Goal: Communication & Community: Participate in discussion

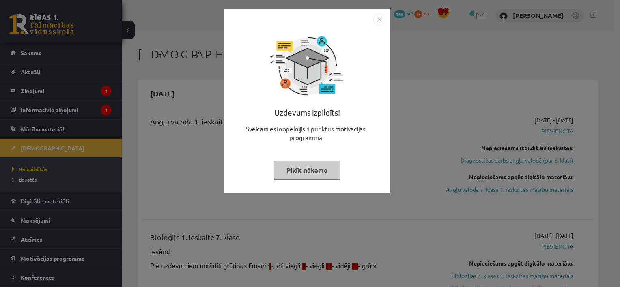
click at [320, 169] on button "Pildīt nākamo" at bounding box center [307, 170] width 67 height 19
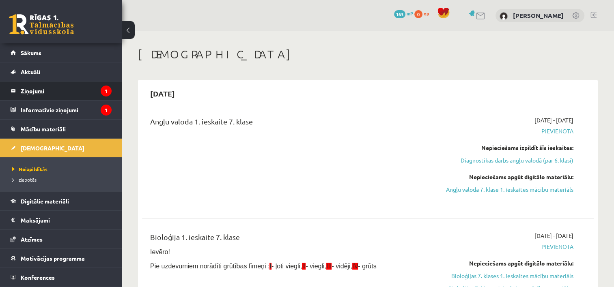
click at [66, 88] on legend "Ziņojumi 1" at bounding box center [66, 91] width 91 height 19
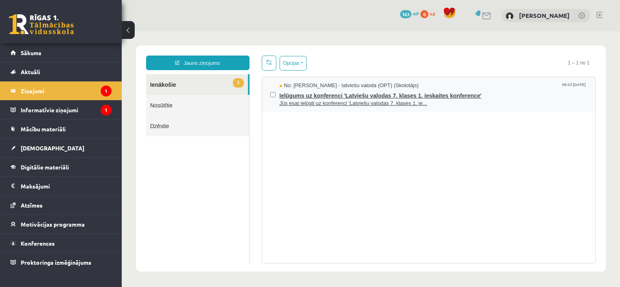
click at [316, 100] on span "Jūs esat ielūgti uz konferenci 'Latviešu valodas 7. klases 1. ie..." at bounding box center [434, 104] width 308 height 8
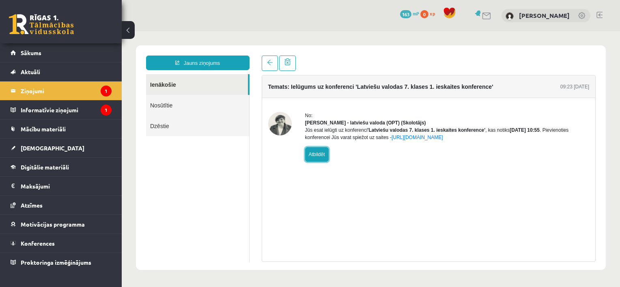
click at [320, 162] on link "Atbildēt" at bounding box center [317, 154] width 24 height 15
type input "**********"
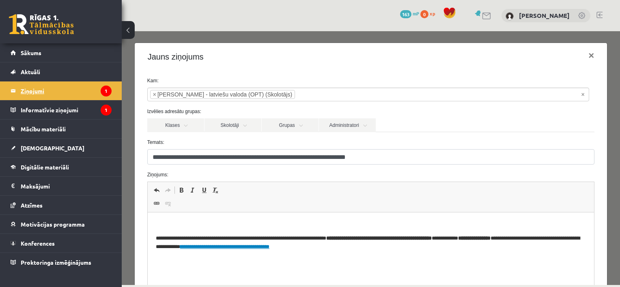
click at [90, 86] on legend "Ziņojumi 1" at bounding box center [66, 91] width 91 height 19
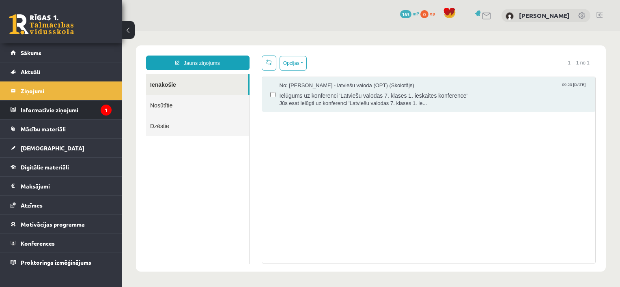
click at [96, 110] on legend "Informatīvie ziņojumi 1" at bounding box center [66, 110] width 91 height 19
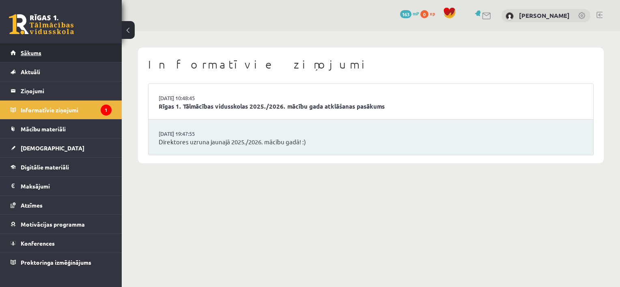
click at [49, 50] on link "Sākums" at bounding box center [61, 52] width 101 height 19
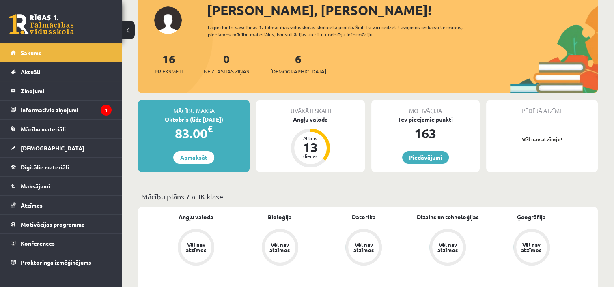
scroll to position [41, 0]
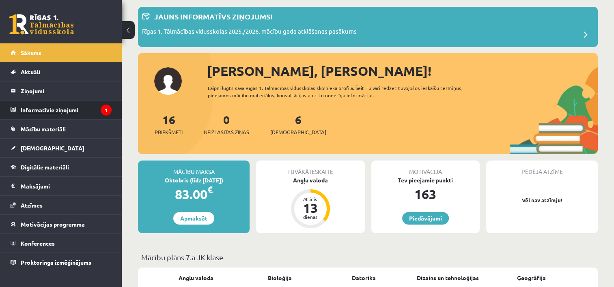
click at [41, 109] on legend "Informatīvie ziņojumi 1" at bounding box center [66, 110] width 91 height 19
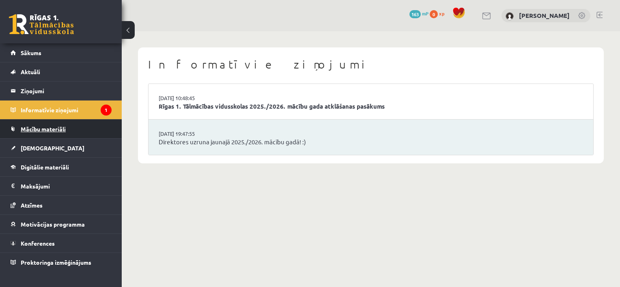
click at [54, 125] on span "Mācību materiāli" at bounding box center [43, 128] width 45 height 7
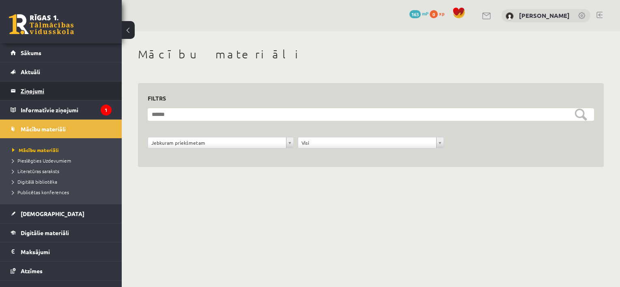
click at [42, 89] on legend "Ziņojumi 0" at bounding box center [66, 91] width 91 height 19
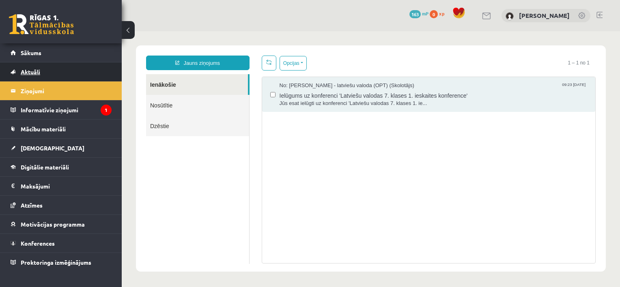
click at [45, 73] on link "Aktuāli" at bounding box center [61, 71] width 101 height 19
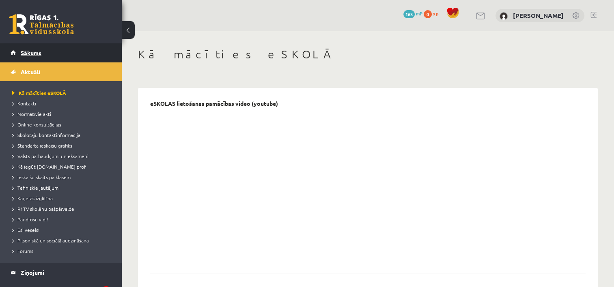
click at [36, 54] on span "Sākums" at bounding box center [31, 52] width 21 height 7
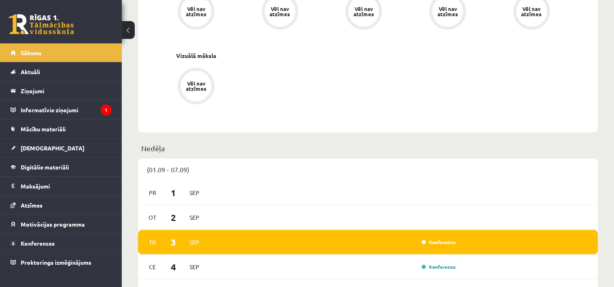
scroll to position [609, 0]
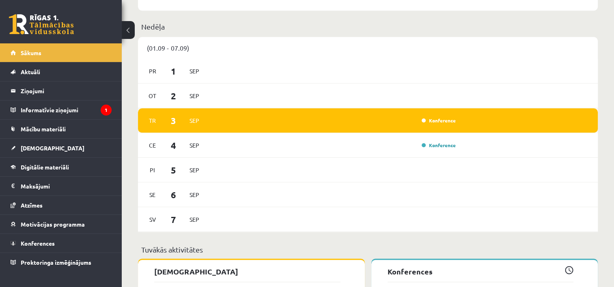
click at [244, 117] on div "Tr 3 Sep Konference" at bounding box center [368, 120] width 460 height 25
click at [438, 128] on div "Tr 3 Sep Konference" at bounding box center [368, 120] width 460 height 25
click at [434, 124] on link "Konference" at bounding box center [439, 120] width 34 height 6
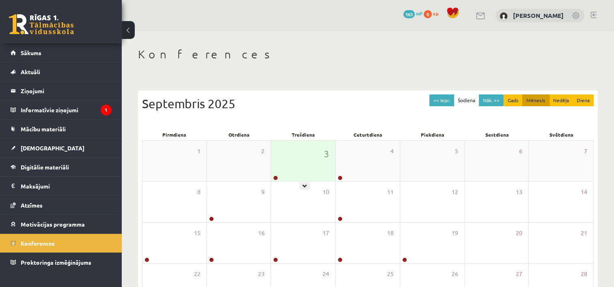
click at [289, 166] on div "3" at bounding box center [303, 161] width 64 height 41
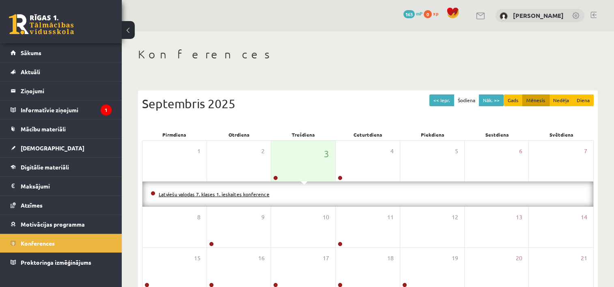
click at [238, 195] on link "Latviešu valodas 7. klases 1. ieskaites konference" at bounding box center [214, 194] width 111 height 6
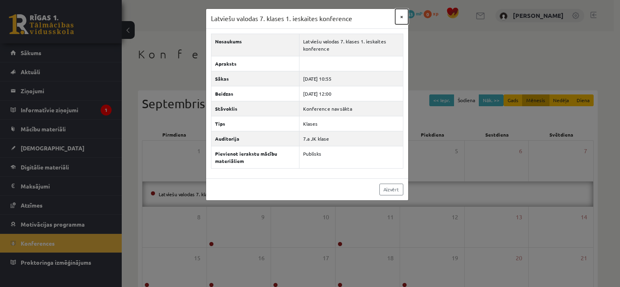
click at [399, 15] on button "×" at bounding box center [401, 16] width 13 height 15
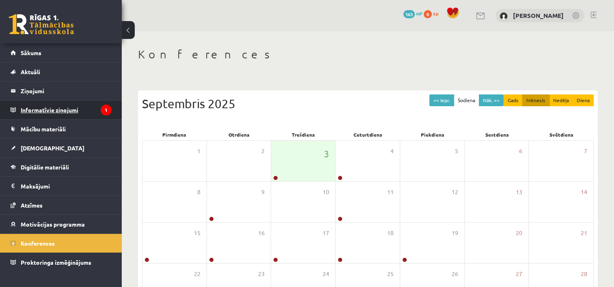
click at [60, 107] on legend "Informatīvie ziņojumi 1" at bounding box center [66, 110] width 91 height 19
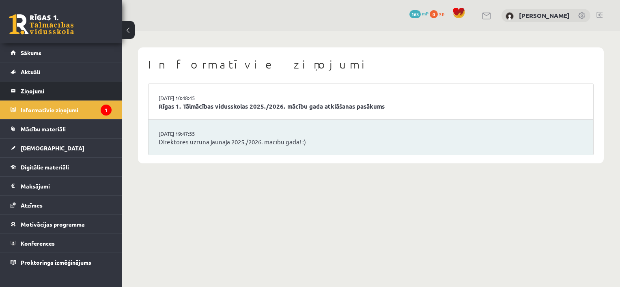
drag, startPoint x: 34, startPoint y: 83, endPoint x: 54, endPoint y: 91, distance: 20.4
click at [35, 83] on legend "Ziņojumi 0" at bounding box center [66, 91] width 91 height 19
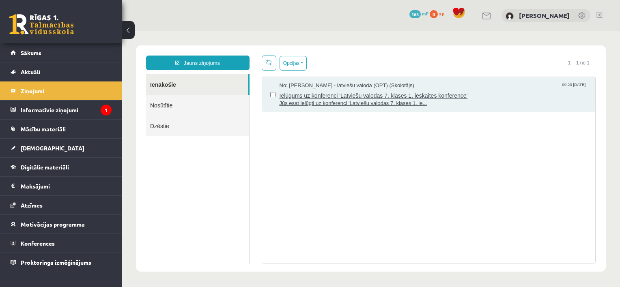
click at [365, 102] on span "Jūs esat ielūgti uz konferenci 'Latviešu valodas 7. klases 1. ie..." at bounding box center [434, 104] width 308 height 8
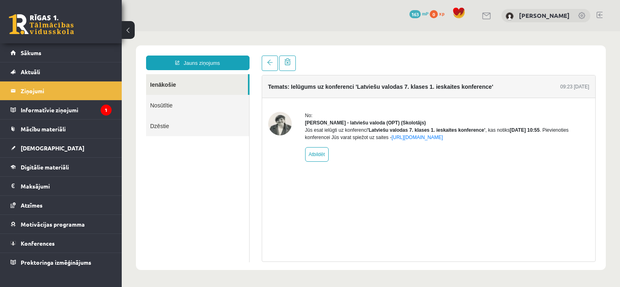
click at [279, 123] on img at bounding box center [280, 124] width 24 height 24
